Goal: Task Accomplishment & Management: Use online tool/utility

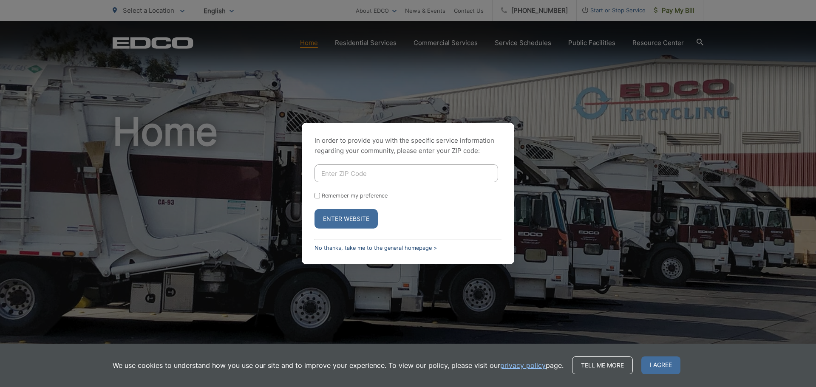
click at [378, 248] on link "No thanks, take me to the general homepage >" at bounding box center [375, 248] width 122 height 6
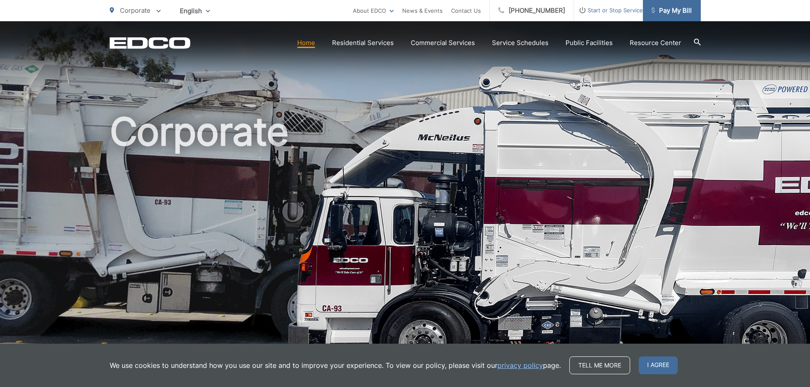
click at [677, 13] on span "Pay My Bill" at bounding box center [671, 11] width 40 height 10
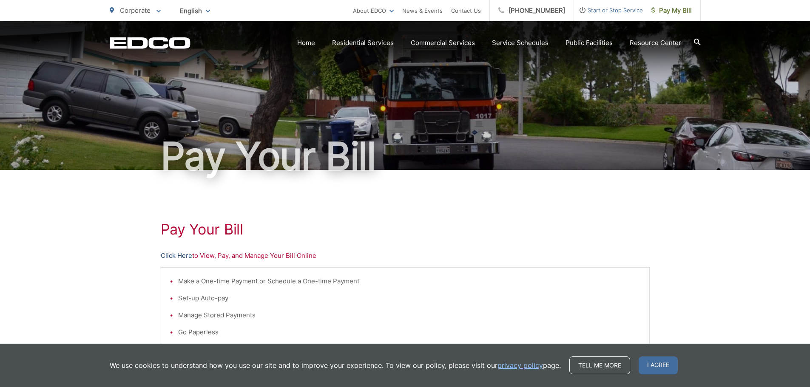
click at [176, 257] on link "Click Here" at bounding box center [176, 256] width 31 height 10
